Goal: Task Accomplishment & Management: Manage account settings

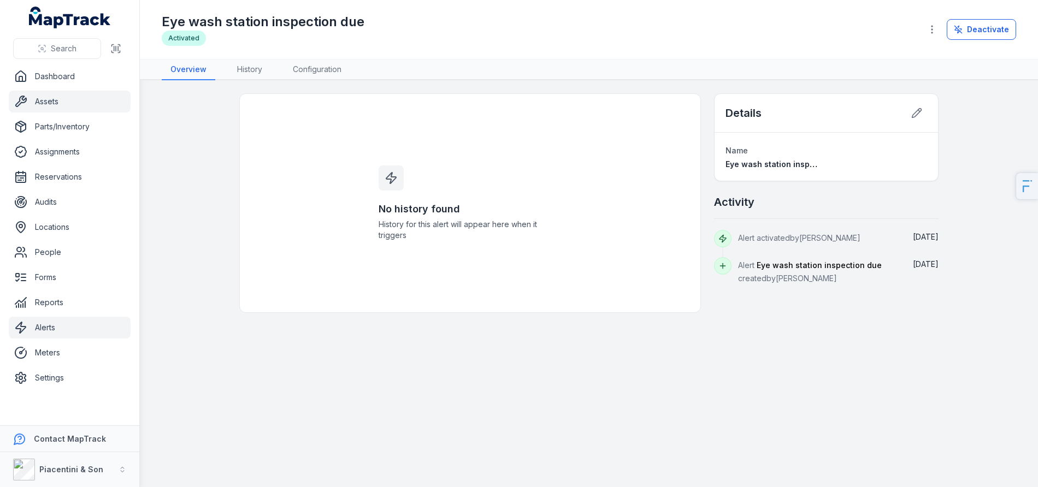
click at [52, 107] on link "Assets" at bounding box center [70, 102] width 122 height 22
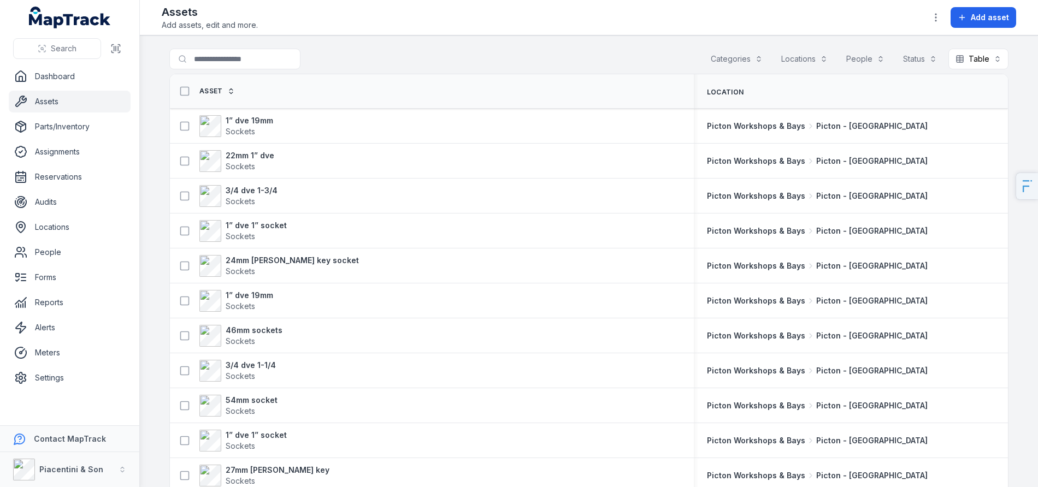
click at [744, 64] on div "Categories" at bounding box center [737, 59] width 66 height 21
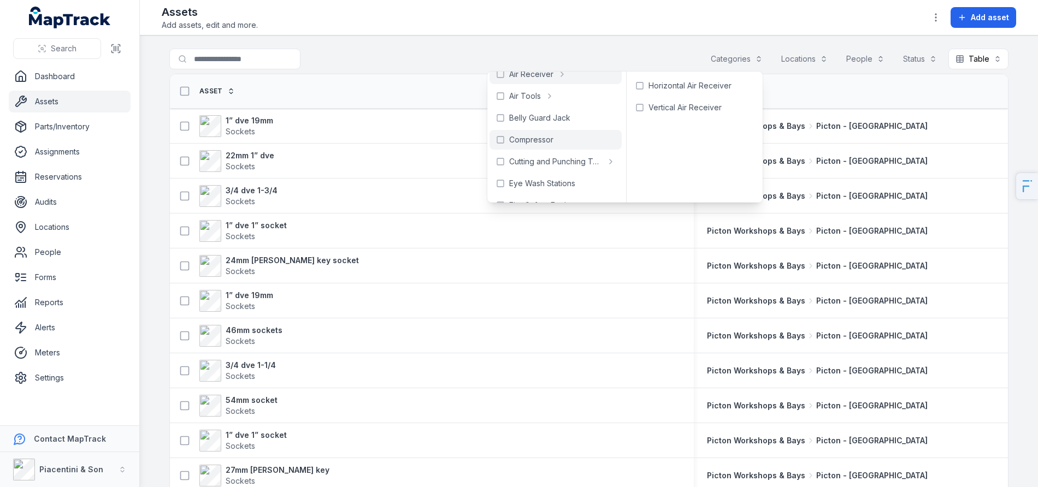
scroll to position [24, 0]
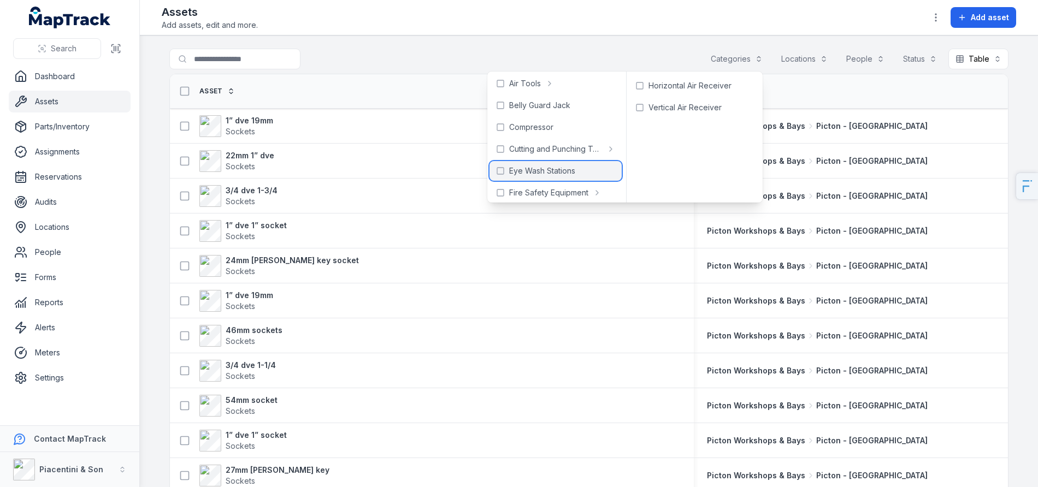
click at [563, 163] on div "Eye Wash Stations" at bounding box center [556, 171] width 132 height 20
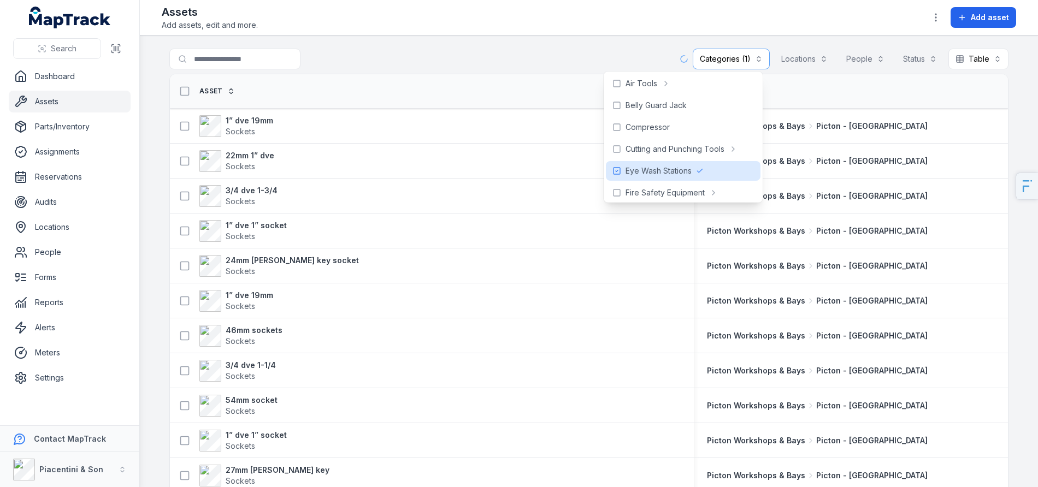
click at [573, 27] on div "Assets Add assets, edit and more. Add asset" at bounding box center [589, 17] width 855 height 26
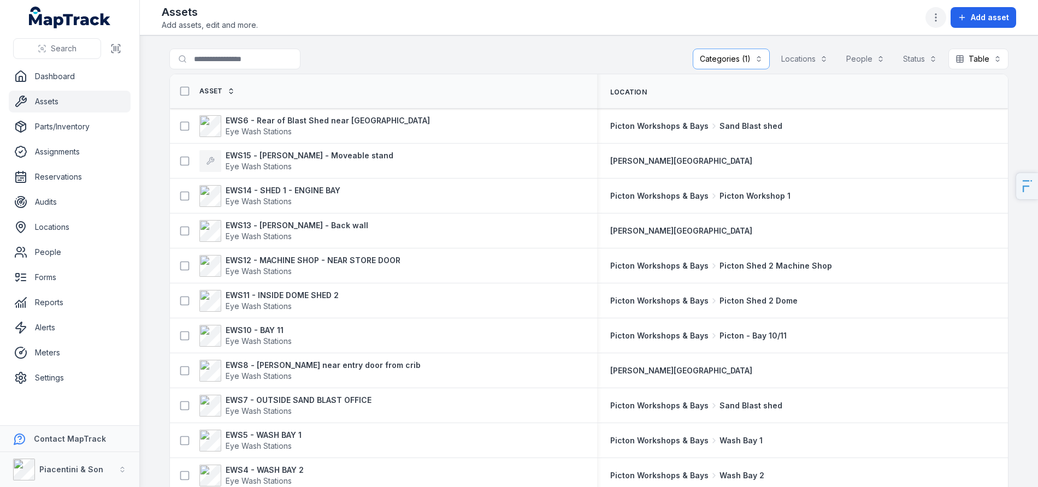
click at [929, 25] on button "button" at bounding box center [936, 17] width 21 height 21
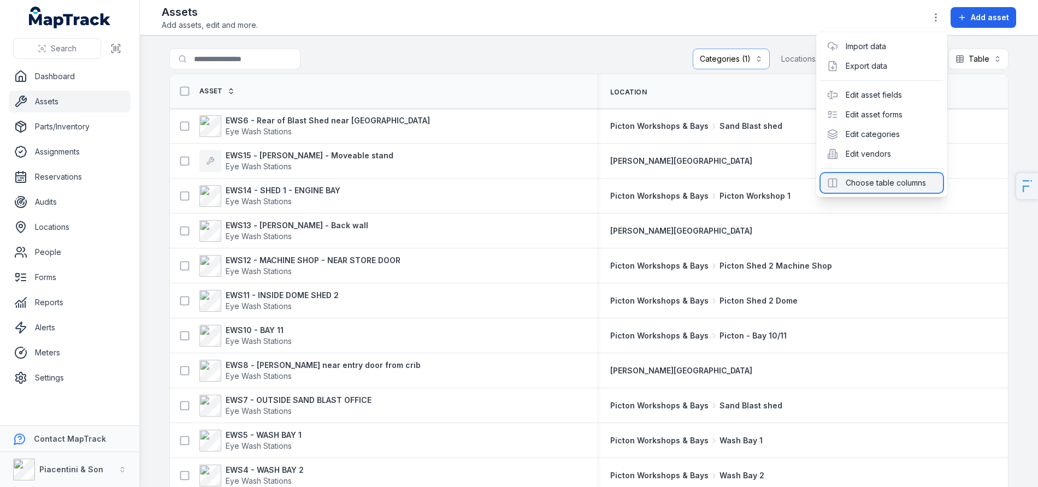
click at [887, 181] on div "Choose table columns" at bounding box center [882, 183] width 122 height 20
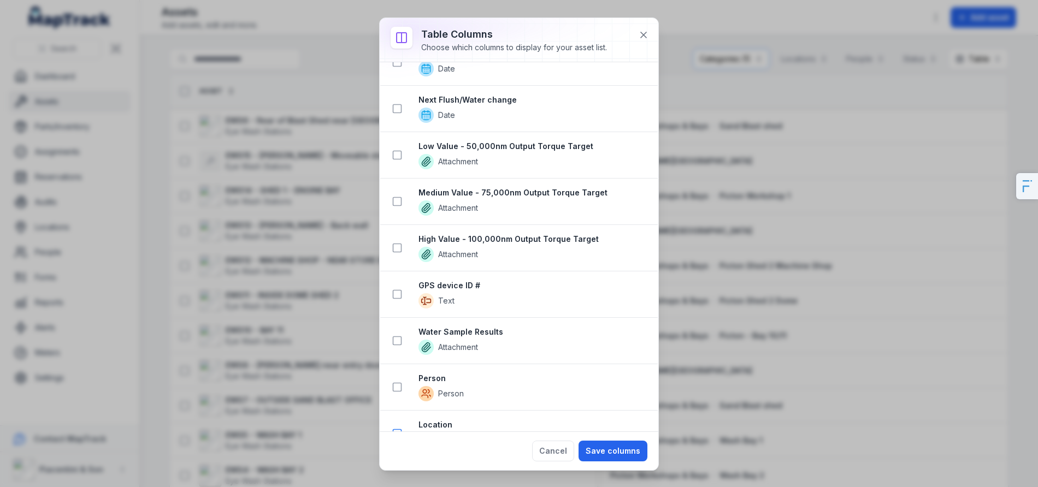
scroll to position [2411, 0]
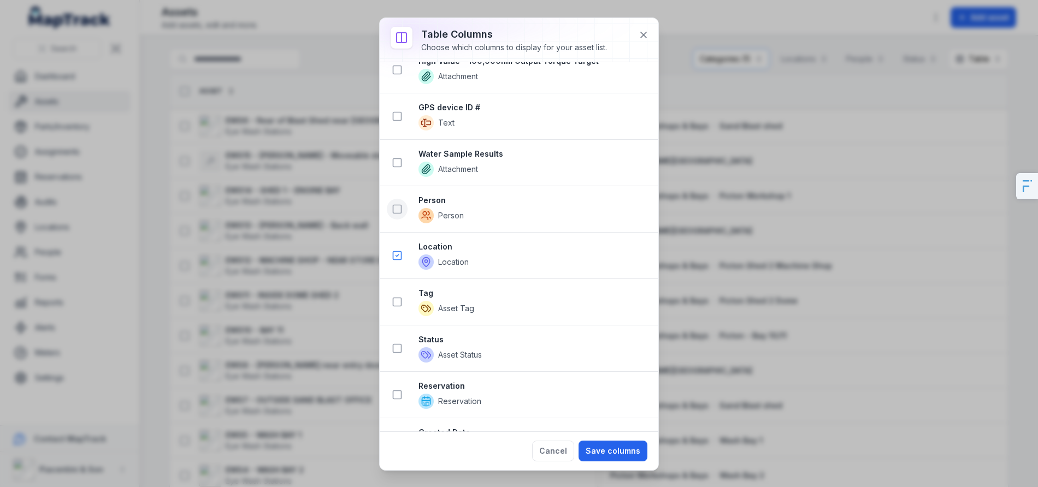
click at [404, 209] on button at bounding box center [397, 209] width 21 height 21
click at [611, 449] on button "Save columns" at bounding box center [613, 451] width 69 height 21
